Goal: Find specific page/section: Find specific page/section

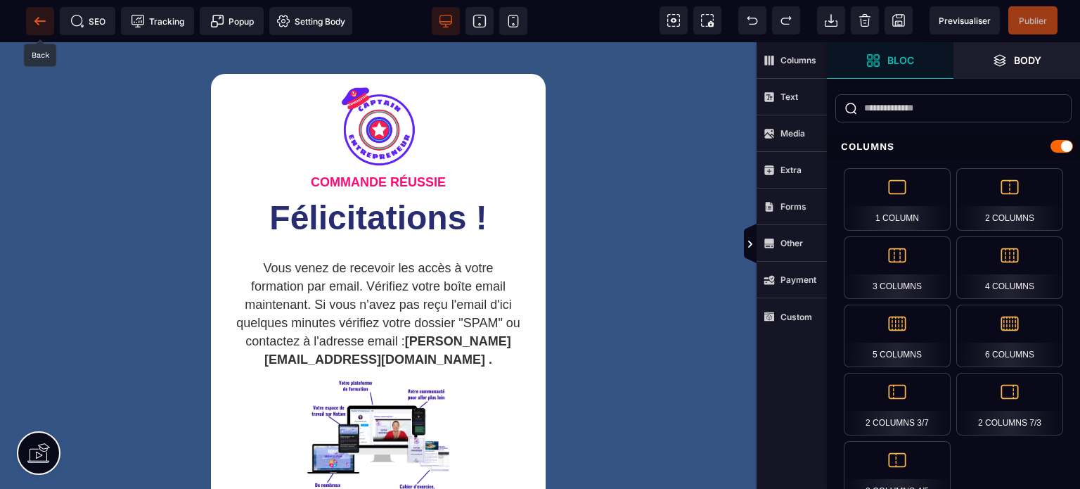
click at [42, 22] on icon at bounding box center [40, 21] width 14 height 14
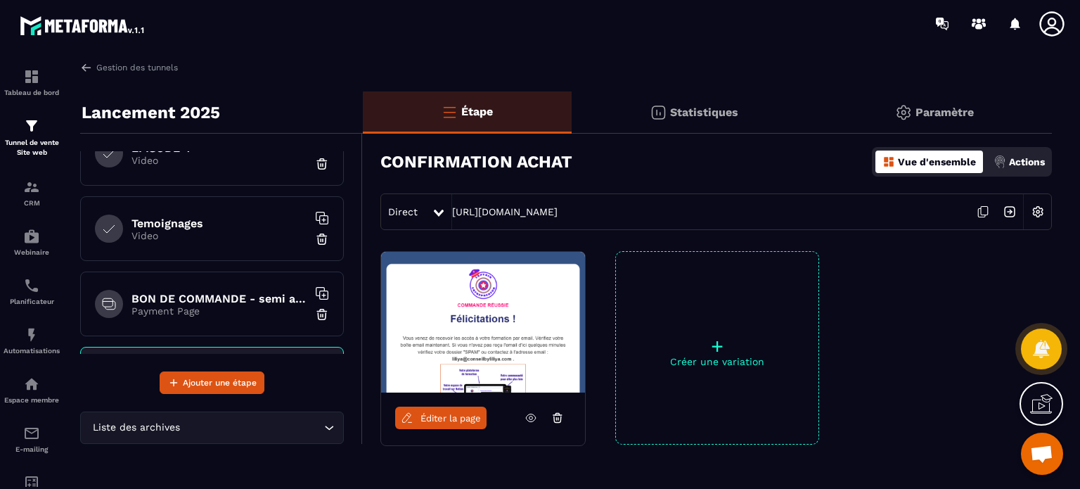
scroll to position [512, 0]
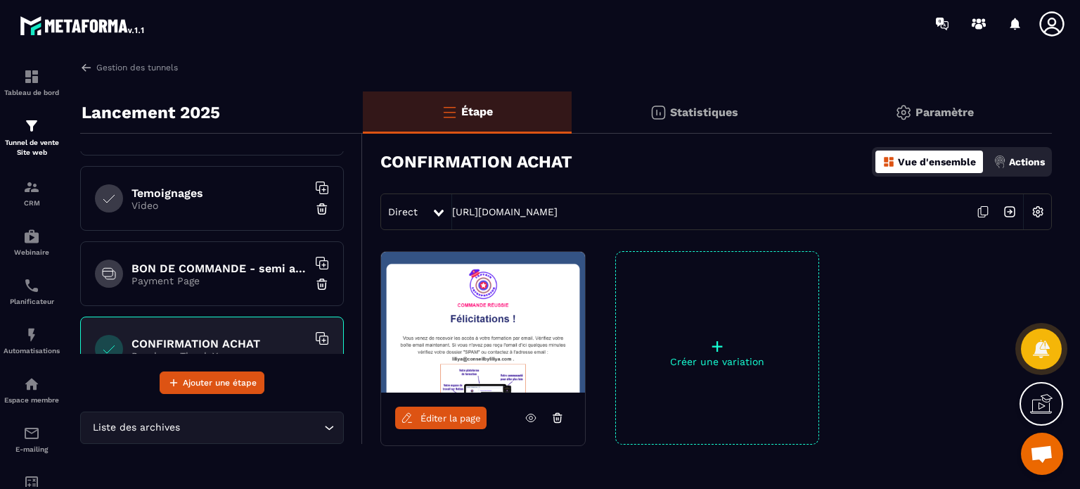
click at [149, 250] on div "BON DE COMMANDE - semi autonomie Payment Page" at bounding box center [212, 273] width 264 height 65
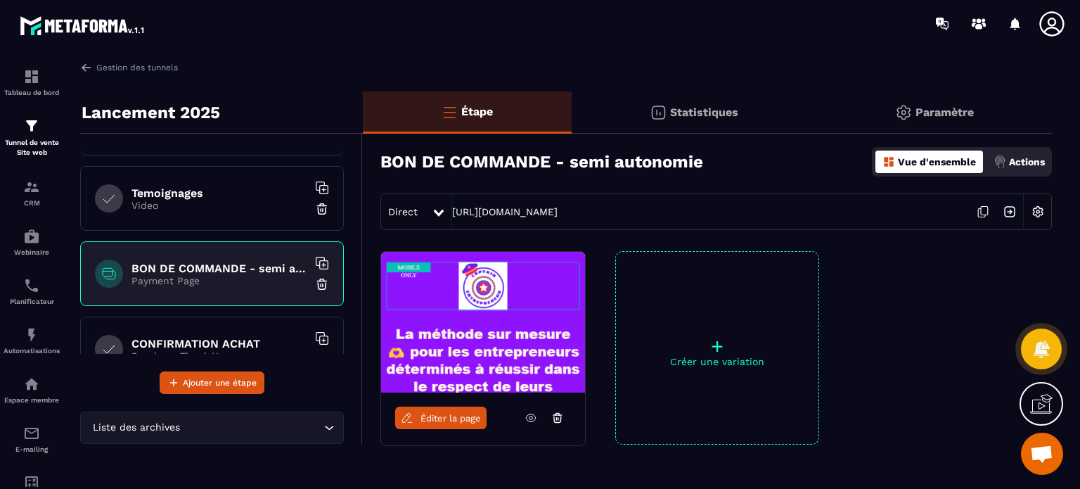
click at [448, 421] on span "Éditer la page" at bounding box center [450, 418] width 60 height 11
